Goal: Information Seeking & Learning: Learn about a topic

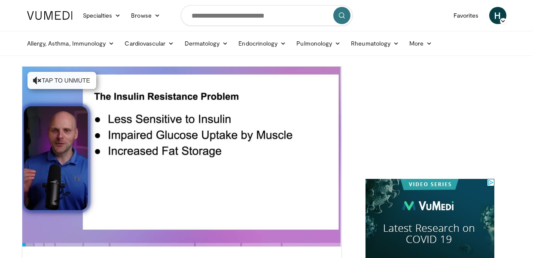
click at [343, 13] on icon "submit" at bounding box center [342, 15] width 7 height 7
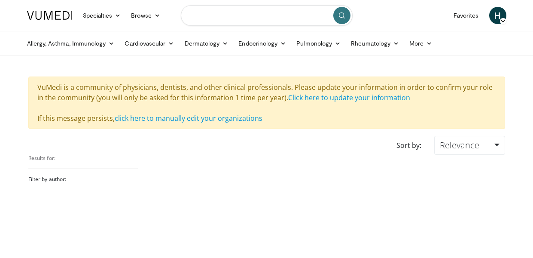
click at [298, 18] on input "Search topics, interventions" at bounding box center [267, 15] width 172 height 21
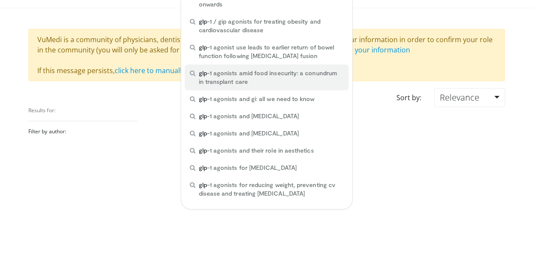
scroll to position [49, 0]
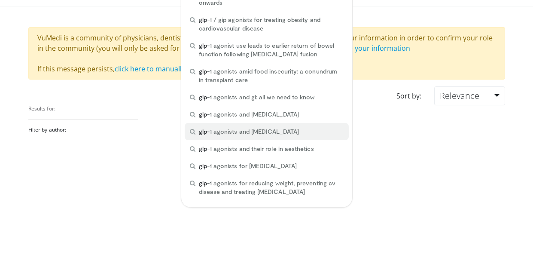
click at [256, 131] on span "glp -1 agonists and prediabetes" at bounding box center [249, 131] width 100 height 9
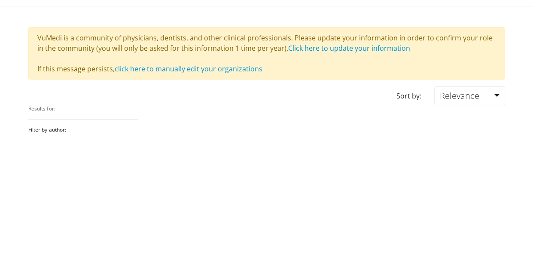
type input "**********"
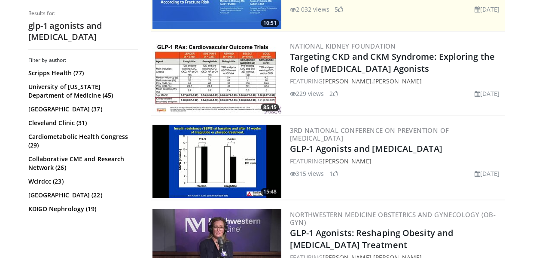
scroll to position [234, 0]
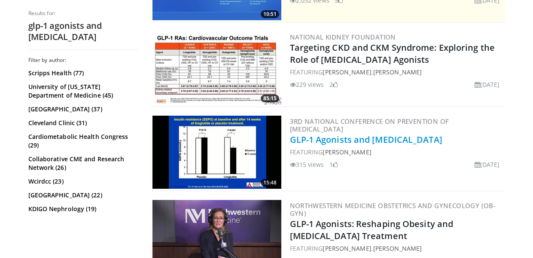
click at [357, 139] on link "GLP-1 Agonists and [MEDICAL_DATA]" at bounding box center [366, 140] width 152 height 12
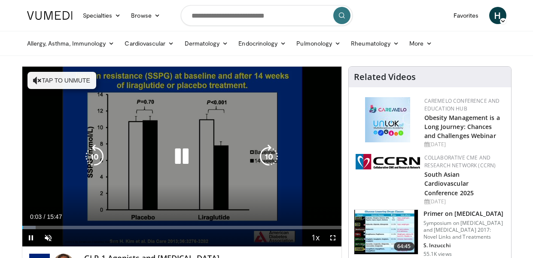
click at [182, 158] on icon "Video Player" at bounding box center [182, 156] width 24 height 24
click at [40, 83] on icon "Video Player" at bounding box center [37, 80] width 9 height 9
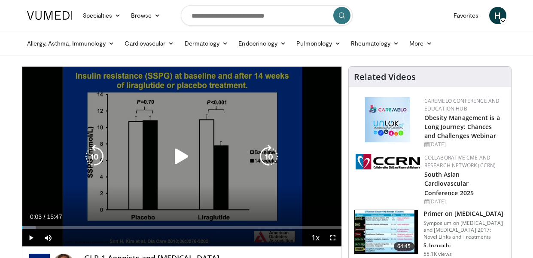
click at [180, 158] on icon "Video Player" at bounding box center [182, 156] width 24 height 24
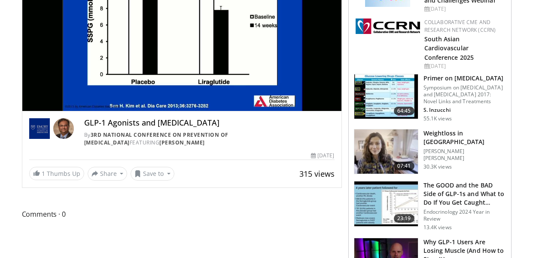
scroll to position [145, 0]
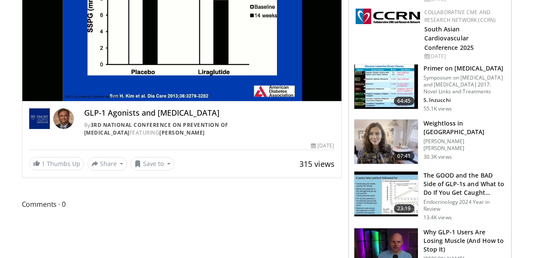
click at [397, 164] on img at bounding box center [386, 141] width 64 height 45
